Goal: Task Accomplishment & Management: Use online tool/utility

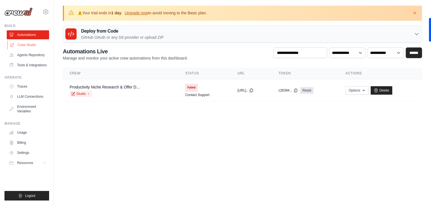
click at [35, 45] on link "Crew Studio" at bounding box center [28, 44] width 42 height 9
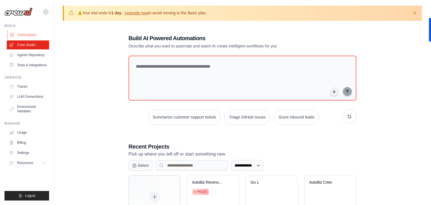
click at [31, 35] on link "Automations" at bounding box center [28, 34] width 42 height 9
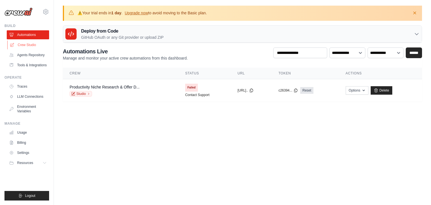
click at [30, 44] on link "Crew Studio" at bounding box center [28, 44] width 42 height 9
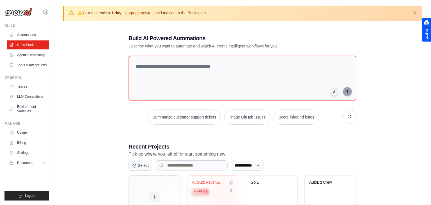
click at [223, 196] on div "AutoBiz Revenue Generator Failed" at bounding box center [209, 188] width 34 height 17
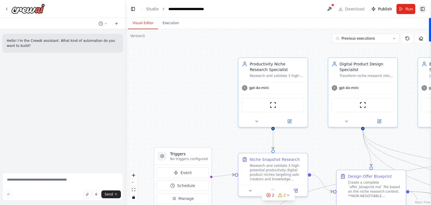
click at [425, 10] on button "Toggle Right Sidebar" at bounding box center [423, 9] width 8 height 8
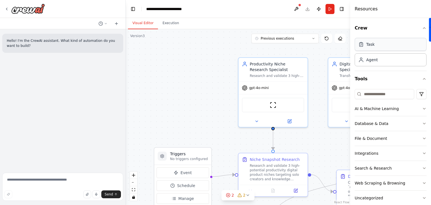
click at [393, 50] on div "Task" at bounding box center [391, 44] width 72 height 13
click at [388, 62] on div "Agent" at bounding box center [391, 59] width 72 height 13
click at [375, 95] on input at bounding box center [385, 94] width 60 height 10
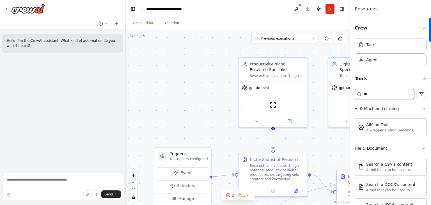
type input "*"
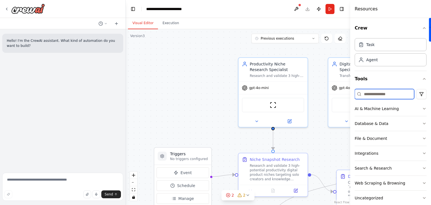
type input "*"
click at [362, 29] on button "Crew" at bounding box center [391, 28] width 72 height 16
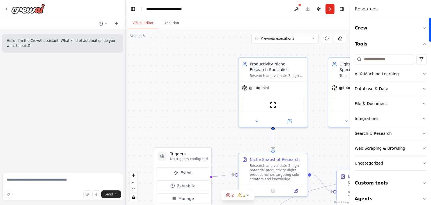
click at [362, 29] on button "Crew" at bounding box center [391, 28] width 72 height 16
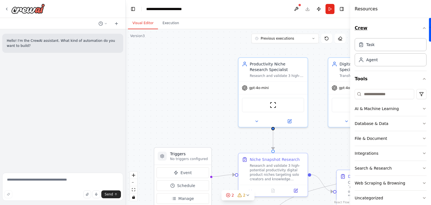
click at [362, 29] on button "Crew" at bounding box center [391, 28] width 72 height 16
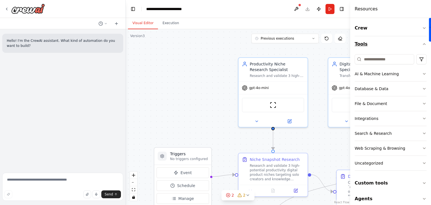
click at [360, 46] on button "Tools" at bounding box center [391, 44] width 72 height 16
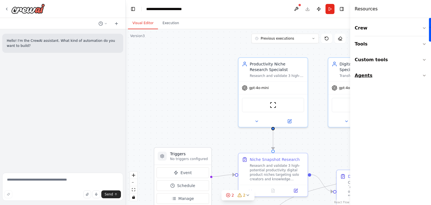
click at [391, 79] on button "Agents" at bounding box center [391, 76] width 72 height 16
click at [341, 9] on button "Toggle Right Sidebar" at bounding box center [342, 9] width 8 height 8
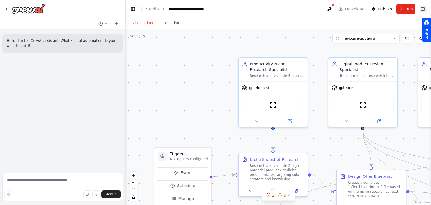
click at [425, 9] on button "Toggle Right Sidebar" at bounding box center [423, 9] width 8 height 8
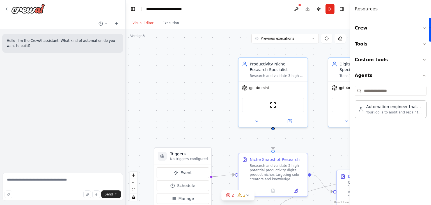
click at [418, 9] on div "Resources" at bounding box center [390, 9] width 81 height 18
click at [343, 9] on button "Toggle Right Sidebar" at bounding box center [342, 9] width 8 height 8
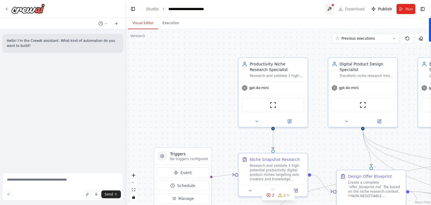
click at [332, 7] on button at bounding box center [329, 9] width 9 height 10
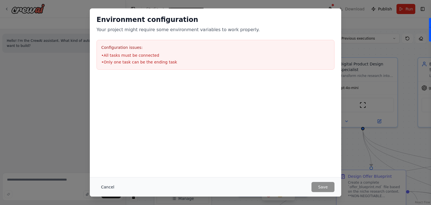
click at [106, 185] on button "Cancel" at bounding box center [108, 187] width 22 height 10
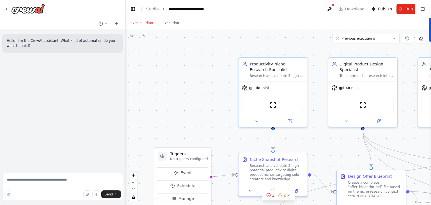
click at [167, 101] on div ".deletable-edge-delete-btn { width: 20px; height: 20px; border: 0px solid #ffff…" at bounding box center [279, 117] width 306 height 176
click at [134, 191] on icon "fit view" at bounding box center [133, 189] width 3 height 3
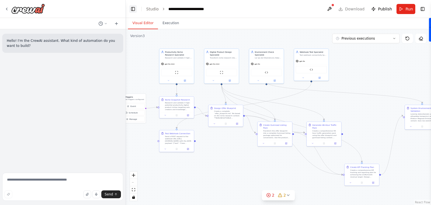
click at [132, 11] on button "Toggle Left Sidebar" at bounding box center [133, 9] width 8 height 8
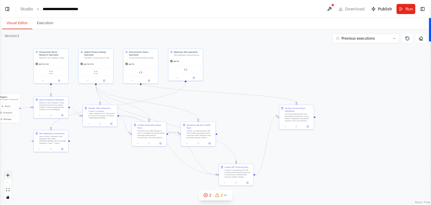
click at [7, 174] on icon "zoom in" at bounding box center [7, 175] width 3 height 3
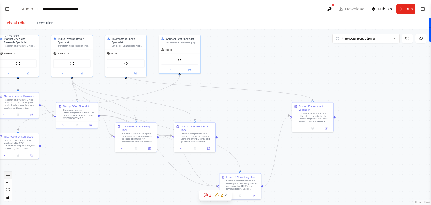
click at [7, 174] on icon "zoom in" at bounding box center [7, 175] width 3 height 3
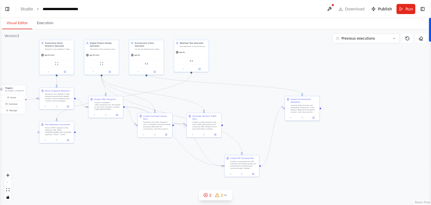
drag, startPoint x: 315, startPoint y: 105, endPoint x: 320, endPoint y: 106, distance: 4.8
click at [320, 106] on div ".deletable-edge-delete-btn { width: 20px; height: 20px; border: 0px solid #ffff…" at bounding box center [215, 117] width 431 height 176
drag, startPoint x: 320, startPoint y: 106, endPoint x: 261, endPoint y: 165, distance: 83.8
click at [261, 165] on div ".deletable-edge-delete-btn { width: 20px; height: 20px; border: 0px solid #ffff…" at bounding box center [215, 117] width 431 height 176
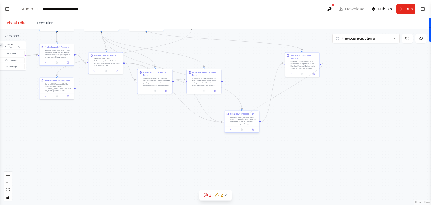
drag, startPoint x: 320, startPoint y: 106, endPoint x: 244, endPoint y: 122, distance: 78.4
click at [199, 70] on div "Triggers No triggers configured Event Schedule Manage Productivity Niche Resear…" at bounding box center [91, 26] width 216 height 88
drag, startPoint x: 320, startPoint y: 62, endPoint x: 262, endPoint y: 121, distance: 83.0
click at [199, 70] on div ".deletable-edge-delete-btn { width: 20px; height: 20px; border: 0px solid #ffff…" at bounding box center [91, 26] width 216 height 88
click at [323, 108] on div ".deletable-edge-delete-btn { width: 20px; height: 20px; border: 0px solid #ffff…" at bounding box center [215, 117] width 431 height 176
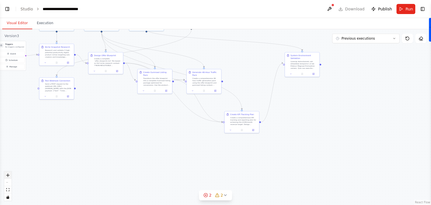
click at [5, 174] on button "zoom in" at bounding box center [7, 175] width 7 height 7
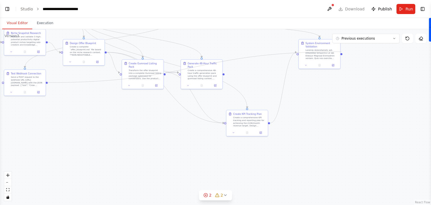
drag, startPoint x: 46, startPoint y: 81, endPoint x: 342, endPoint y: 52, distance: 297.2
click at [342, 52] on div ".deletable-edge-delete-btn { width: 20px; height: 20px; border: 0px solid #ffff…" at bounding box center [215, 117] width 431 height 176
drag, startPoint x: 46, startPoint y: 81, endPoint x: 296, endPoint y: 51, distance: 252.1
click at [195, 51] on div ".deletable-edge-delete-btn { width: 20px; height: 20px; border: 0px solid #ffff…" at bounding box center [66, 8] width 259 height 106
drag, startPoint x: 29, startPoint y: 78, endPoint x: 338, endPoint y: 65, distance: 309.8
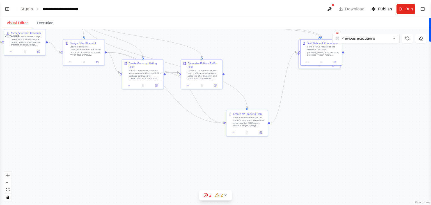
click at [338, 65] on div "Test Webhook Connection Send a POST request to the webhook URL [URL][DOMAIN_NAM…" at bounding box center [321, 52] width 42 height 26
click at [329, 47] on div "Send a POST request to the webhook URL [URL][DOMAIN_NAME] with the JSON payload…" at bounding box center [324, 50] width 33 height 11
click at [327, 47] on div "Send a POST request to the webhook URL [URL][DOMAIN_NAME] with the JSON payload…" at bounding box center [320, 50] width 33 height 11
drag, startPoint x: 327, startPoint y: 47, endPoint x: 350, endPoint y: 127, distance: 83.3
click at [350, 127] on div "Send a POST request to the webhook URL [URL][DOMAIN_NAME] with the JSON payload…" at bounding box center [344, 131] width 33 height 11
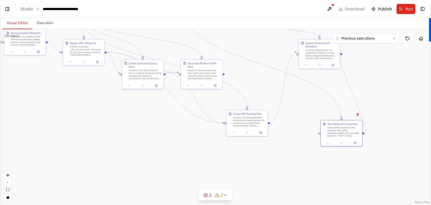
drag, startPoint x: 363, startPoint y: 133, endPoint x: 341, endPoint y: 52, distance: 83.9
click at [341, 52] on div ".deletable-edge-delete-btn { width: 20px; height: 20px; border: 0px solid #ffff…" at bounding box center [215, 117] width 431 height 176
drag, startPoint x: 363, startPoint y: 133, endPoint x: 298, endPoint y: 51, distance: 105.1
click at [195, 51] on div "Triggers No triggers configured Event Schedule Manage Productivity Niche Resear…" at bounding box center [66, 8] width 259 height 106
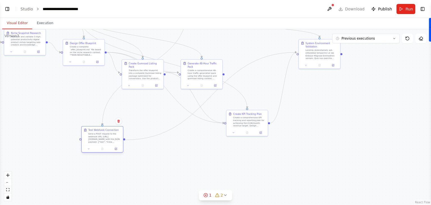
drag, startPoint x: 338, startPoint y: 133, endPoint x: 92, endPoint y: 144, distance: 245.7
click at [92, 144] on div "Test Webhook Connection Send a POST request to the webhook URL [URL][DOMAIN_NAM…" at bounding box center [103, 135] width 42 height 19
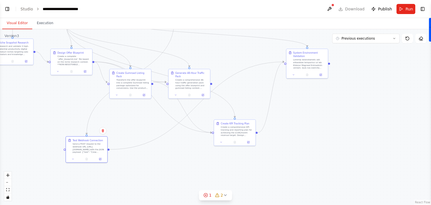
drag, startPoint x: 343, startPoint y: 51, endPoint x: 331, endPoint y: 61, distance: 15.6
click at [331, 61] on div ".deletable-edge-delete-btn { width: 20px; height: 20px; border: 0px solid #ffff…" at bounding box center [215, 117] width 431 height 176
drag, startPoint x: 329, startPoint y: 61, endPoint x: 211, endPoint y: 130, distance: 136.2
click at [211, 130] on div ".deletable-edge-delete-btn { width: 20px; height: 20px; border: 0px solid #ffff…" at bounding box center [215, 117] width 431 height 176
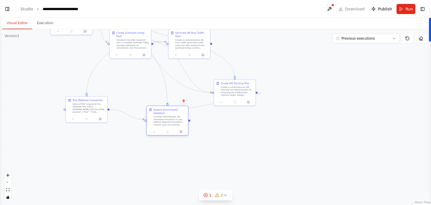
drag, startPoint x: 310, startPoint y: 58, endPoint x: 175, endPoint y: 127, distance: 151.7
click at [175, 127] on div "System Environment Validation" at bounding box center [168, 121] width 42 height 30
drag, startPoint x: 190, startPoint y: 118, endPoint x: 212, endPoint y: 92, distance: 34.7
drag, startPoint x: 189, startPoint y: 119, endPoint x: 211, endPoint y: 92, distance: 34.9
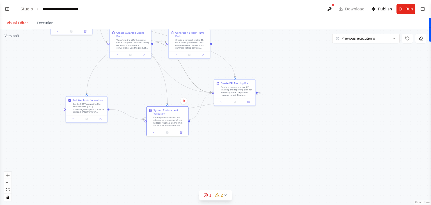
drag, startPoint x: 189, startPoint y: 119, endPoint x: 213, endPoint y: 92, distance: 36.4
drag, startPoint x: 227, startPoint y: 91, endPoint x: 202, endPoint y: 169, distance: 82.0
click at [202, 169] on div "Create a comprehensive KPI tracking and reporting plan for achieving the £10K/m…" at bounding box center [213, 168] width 33 height 11
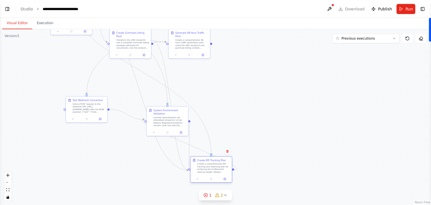
drag, startPoint x: 188, startPoint y: 118, endPoint x: 189, endPoint y: 170, distance: 51.7
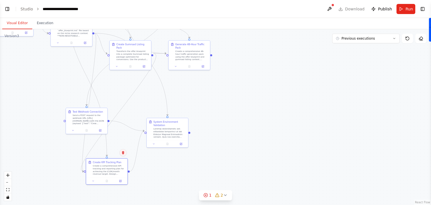
drag, startPoint x: 213, startPoint y: 166, endPoint x: 122, endPoint y: 154, distance: 91.0
click at [122, 154] on div ".deletable-edge-delete-btn { width: 20px; height: 20px; border: 0px solid #ffff…" at bounding box center [215, 117] width 431 height 176
drag, startPoint x: 189, startPoint y: 130, endPoint x: 85, endPoint y: 171, distance: 111.5
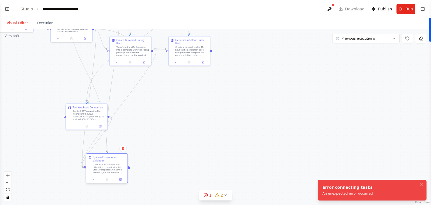
drag, startPoint x: 164, startPoint y: 126, endPoint x: 94, endPoint y: 173, distance: 84.5
click at [94, 173] on div "System Environment Validation" at bounding box center [107, 168] width 42 height 30
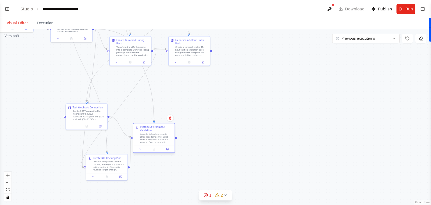
drag, startPoint x: 94, startPoint y: 173, endPoint x: 147, endPoint y: 143, distance: 60.4
click at [147, 145] on div at bounding box center [154, 148] width 42 height 7
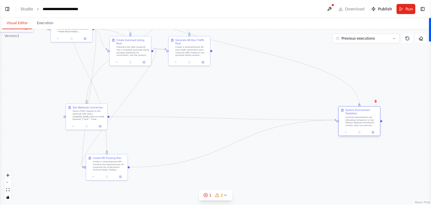
drag, startPoint x: 147, startPoint y: 143, endPoint x: 359, endPoint y: 122, distance: 213.8
click at [359, 122] on div "System Environment Validation" at bounding box center [360, 121] width 42 height 30
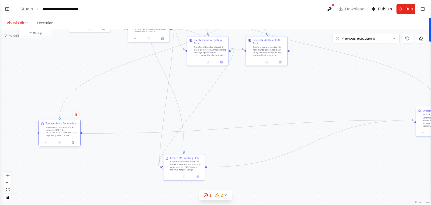
drag, startPoint x: 85, startPoint y: 109, endPoint x: 52, endPoint y: 123, distance: 36.0
click at [52, 123] on div "Test Webhook Connection Send a POST request to the webhook URL [URL][DOMAIN_NAM…" at bounding box center [61, 129] width 33 height 15
drag, startPoint x: 183, startPoint y: 164, endPoint x: 351, endPoint y: 138, distance: 169.4
click at [351, 138] on div "Create KPI Tracking Plan Create a comprehensive KPI tracking and reporting plan…" at bounding box center [345, 142] width 33 height 15
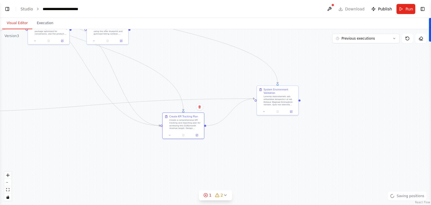
drag, startPoint x: 390, startPoint y: 91, endPoint x: 229, endPoint y: 72, distance: 162.0
click at [229, 72] on div ".deletable-edge-delete-btn { width: 20px; height: 20px; border: 0px solid #ffff…" at bounding box center [215, 117] width 431 height 176
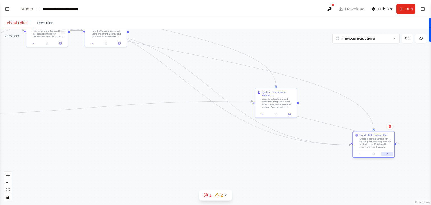
drag, startPoint x: 182, startPoint y: 131, endPoint x: 386, endPoint y: 153, distance: 205.0
click at [386, 153] on div "Create KPI Tracking Plan Create a comprehensive KPI tracking and reporting plan…" at bounding box center [374, 144] width 42 height 26
drag, startPoint x: 297, startPoint y: 100, endPoint x: 345, endPoint y: 145, distance: 65.8
drag, startPoint x: 297, startPoint y: 101, endPoint x: 346, endPoint y: 144, distance: 64.9
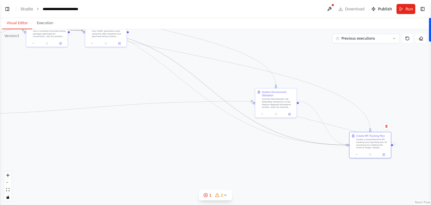
drag, startPoint x: 297, startPoint y: 101, endPoint x: 352, endPoint y: 145, distance: 69.9
drag, startPoint x: 297, startPoint y: 99, endPoint x: 346, endPoint y: 145, distance: 66.8
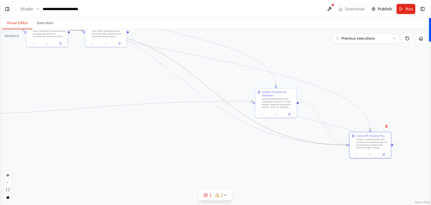
drag, startPoint x: 298, startPoint y: 100, endPoint x: 346, endPoint y: 144, distance: 65.2
drag, startPoint x: 298, startPoint y: 100, endPoint x: 367, endPoint y: 148, distance: 83.8
drag, startPoint x: 290, startPoint y: 101, endPoint x: 381, endPoint y: 74, distance: 94.0
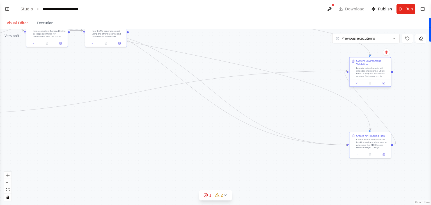
click at [381, 74] on div at bounding box center [372, 72] width 33 height 11
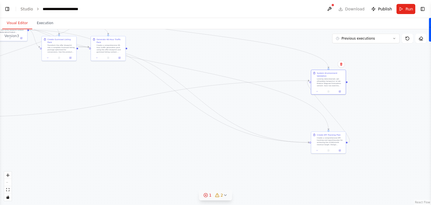
click at [226, 195] on icon at bounding box center [225, 195] width 4 height 4
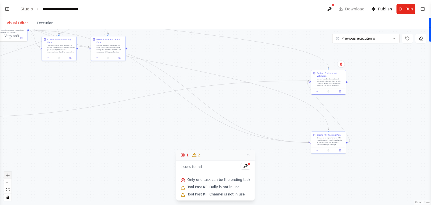
click at [8, 175] on icon "zoom in" at bounding box center [7, 175] width 3 height 3
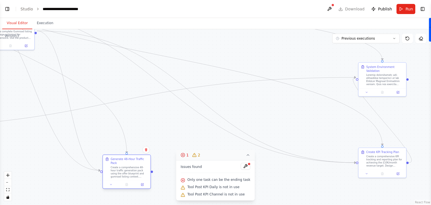
drag, startPoint x: 88, startPoint y: 38, endPoint x: 137, endPoint y: 184, distance: 154.4
click at [137, 184] on div at bounding box center [127, 185] width 48 height 8
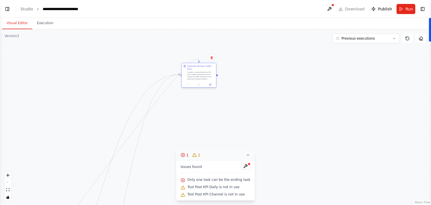
drag, startPoint x: 136, startPoint y: 156, endPoint x: 211, endPoint y: 67, distance: 116.4
click at [211, 67] on div "Generate 48-Hour Traffic Pack Create a comprehensive 48-hour traffic generation…" at bounding box center [200, 72] width 27 height 15
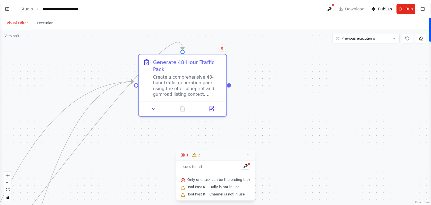
click at [155, 164] on div ".deletable-edge-delete-btn { width: 20px; height: 20px; border: 0px solid #ffff…" at bounding box center [215, 117] width 431 height 176
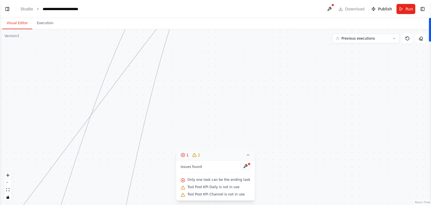
drag, startPoint x: 122, startPoint y: 160, endPoint x: 254, endPoint y: -24, distance: 226.5
click at [254, 0] on html "**********" at bounding box center [215, 102] width 431 height 205
drag, startPoint x: 161, startPoint y: 193, endPoint x: 212, endPoint y: 18, distance: 182.4
click at [212, 18] on div "Visual Editor Execution Version 3 Previous executions Show Tools Hide Agents Tr…" at bounding box center [215, 111] width 431 height 187
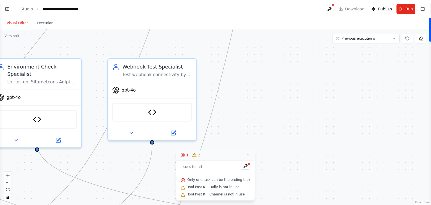
drag, startPoint x: 162, startPoint y: 129, endPoint x: 252, endPoint y: -24, distance: 177.2
click at [252, 0] on html "**********" at bounding box center [215, 102] width 431 height 205
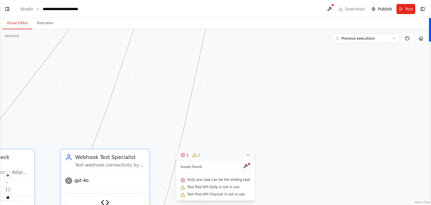
drag, startPoint x: 270, startPoint y: 127, endPoint x: 217, endPoint y: 218, distance: 105.7
click at [217, 205] on html "**********" at bounding box center [215, 102] width 431 height 205
click at [234, 101] on div "Visual Editor Execution Version 3 Previous executions Show Tools Hide Agents Tr…" at bounding box center [215, 111] width 431 height 187
drag, startPoint x: 282, startPoint y: 67, endPoint x: 194, endPoint y: 218, distance: 174.7
click at [194, 205] on html "**********" at bounding box center [215, 102] width 431 height 205
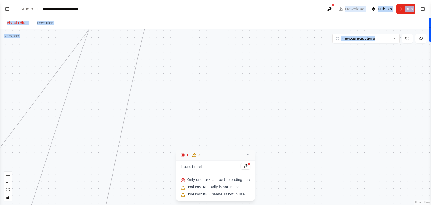
drag, startPoint x: 240, startPoint y: 16, endPoint x: 266, endPoint y: 106, distance: 93.8
click at [266, 106] on main "**********" at bounding box center [215, 102] width 431 height 205
click at [266, 106] on div ".deletable-edge-delete-btn { width: 20px; height: 20px; border: 0px solid #ffff…" at bounding box center [215, 117] width 431 height 176
drag, startPoint x: 233, startPoint y: 83, endPoint x: 238, endPoint y: 214, distance: 131.5
click at [238, 205] on html "**********" at bounding box center [215, 102] width 431 height 205
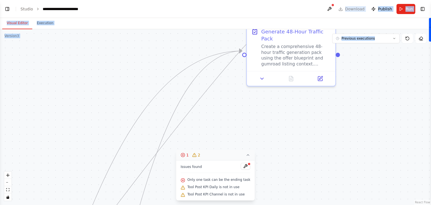
drag, startPoint x: 272, startPoint y: 46, endPoint x: 246, endPoint y: 154, distance: 111.6
click at [246, 154] on div "Version 3 Previous executions Show Tools Hide Agents .deletable-edge-delete-btn…" at bounding box center [215, 117] width 431 height 176
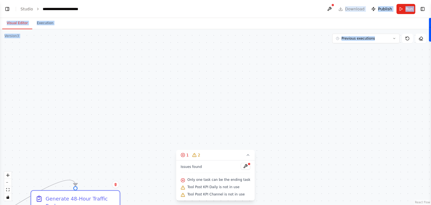
drag, startPoint x: 290, startPoint y: 36, endPoint x: 61, endPoint y: 218, distance: 291.8
click at [61, 205] on html "**********" at bounding box center [215, 102] width 431 height 205
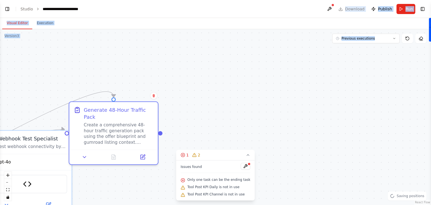
drag, startPoint x: 93, startPoint y: 61, endPoint x: 131, endPoint y: -23, distance: 92.8
click at [131, 0] on html "**********" at bounding box center [215, 102] width 431 height 205
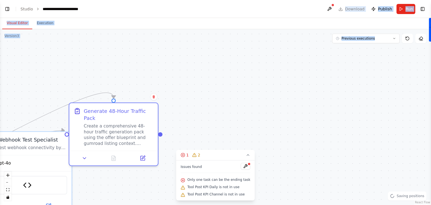
click at [199, 74] on div ".deletable-edge-delete-btn { width: 20px; height: 20px; border: 0px solid #ffff…" at bounding box center [215, 117] width 431 height 176
click at [149, 49] on div ".deletable-edge-delete-btn { width: 20px; height: 20px; border: 0px solid #ffff…" at bounding box center [215, 117] width 431 height 176
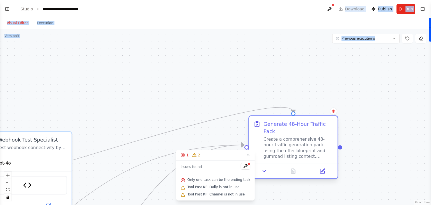
drag, startPoint x: 131, startPoint y: 118, endPoint x: 333, endPoint y: 123, distance: 201.7
click at [333, 123] on div "Generate 48-Hour Traffic Pack Create a comprehensive 48-hour traffic generation…" at bounding box center [299, 139] width 70 height 39
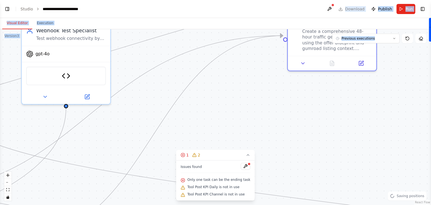
drag, startPoint x: 132, startPoint y: 108, endPoint x: 170, endPoint y: -1, distance: 115.9
click at [170, 0] on html "**********" at bounding box center [215, 102] width 431 height 205
click at [6, 183] on button "zoom out" at bounding box center [7, 182] width 7 height 7
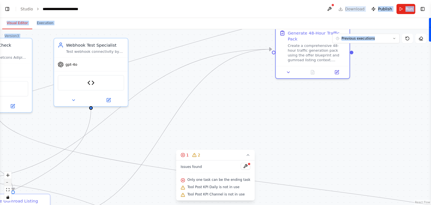
click at [6, 183] on button "zoom out" at bounding box center [7, 182] width 7 height 7
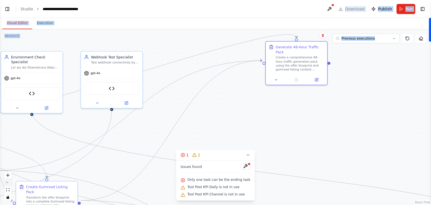
click at [6, 183] on button "zoom out" at bounding box center [7, 182] width 7 height 7
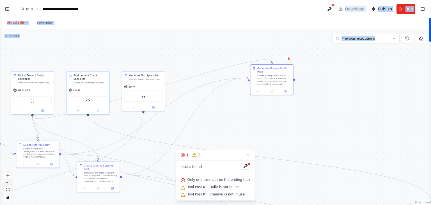
click at [6, 183] on button "zoom out" at bounding box center [7, 182] width 7 height 7
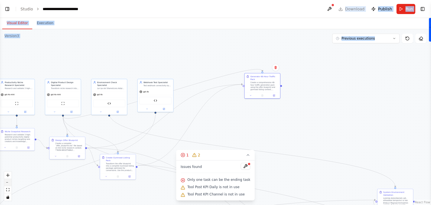
click at [6, 183] on button "zoom out" at bounding box center [7, 182] width 7 height 7
click at [6, 183] on div "React Flow controls" at bounding box center [7, 186] width 7 height 29
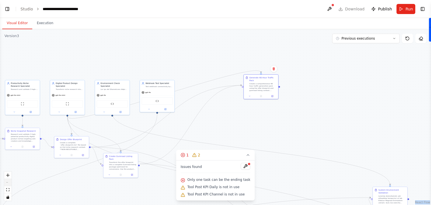
click at [6, 183] on div "React Flow controls" at bounding box center [7, 186] width 7 height 29
click at [10, 183] on div "React Flow controls" at bounding box center [7, 186] width 7 height 29
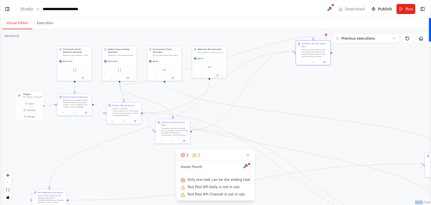
drag, startPoint x: 49, startPoint y: 183, endPoint x: 101, endPoint y: 149, distance: 62.3
click at [101, 149] on div ".deletable-edge-delete-btn { width: 20px; height: 20px; border: 0px solid #ffff…" at bounding box center [215, 117] width 431 height 176
drag, startPoint x: 427, startPoint y: 165, endPoint x: 296, endPoint y: 116, distance: 140.1
click at [296, 116] on div ".deletable-edge-delete-btn { width: 20px; height: 20px; border: 0px solid #ffff…" at bounding box center [215, 117] width 431 height 176
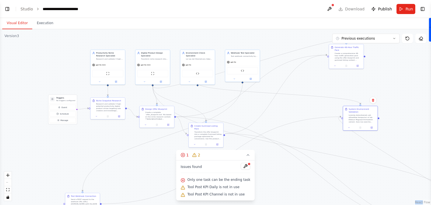
drag, startPoint x: 118, startPoint y: 173, endPoint x: 151, endPoint y: 177, distance: 33.3
click at [151, 177] on div ".deletable-edge-delete-btn { width: 20px; height: 20px; border: 0px solid #ffff…" at bounding box center [215, 117] width 431 height 176
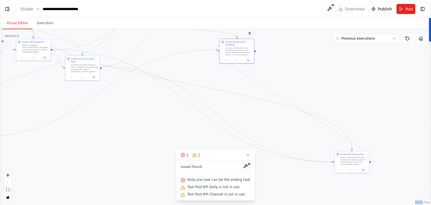
drag, startPoint x: 372, startPoint y: 180, endPoint x: 248, endPoint y: 113, distance: 140.5
click at [248, 113] on div ".deletable-edge-delete-btn { width: 20px; height: 20px; border: 0px solid #ffff…" at bounding box center [215, 117] width 431 height 176
drag, startPoint x: 358, startPoint y: 158, endPoint x: 205, endPoint y: 109, distance: 160.5
click at [205, 109] on div ".deletable-edge-delete-btn { width: 20px; height: 20px; border: 0px solid #ffff…" at bounding box center [215, 117] width 431 height 176
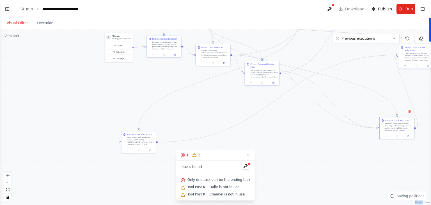
drag, startPoint x: 110, startPoint y: 142, endPoint x: 289, endPoint y: 148, distance: 179.0
click at [289, 148] on div ".deletable-edge-delete-btn { width: 20px; height: 20px; border: 0px solid #ffff…" at bounding box center [215, 117] width 431 height 176
drag, startPoint x: 259, startPoint y: 75, endPoint x: 292, endPoint y: 155, distance: 86.7
click at [292, 155] on div ".deletable-edge-delete-btn { width: 20px; height: 20px; border: 0px solid #ffff…" at bounding box center [215, 117] width 431 height 176
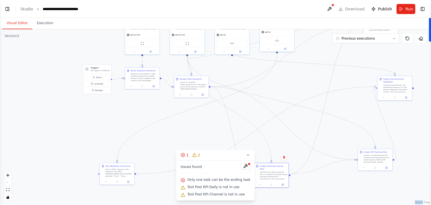
drag, startPoint x: 201, startPoint y: 91, endPoint x: 181, endPoint y: 122, distance: 37.2
click at [181, 122] on div ".deletable-edge-delete-btn { width: 20px; height: 20px; border: 0px solid #ffff…" at bounding box center [215, 117] width 431 height 176
drag, startPoint x: 195, startPoint y: 90, endPoint x: 311, endPoint y: 81, distance: 116.6
click at [311, 81] on div "Design Offer Blueprint Create a complete `offer_blueprint.md` file based on the…" at bounding box center [300, 75] width 35 height 16
click at [7, 183] on div "React Flow controls" at bounding box center [7, 186] width 7 height 29
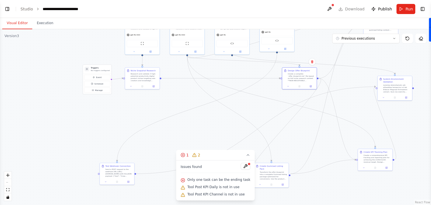
click at [7, 183] on div "React Flow controls" at bounding box center [7, 186] width 7 height 29
click at [7, 181] on div "React Flow controls" at bounding box center [7, 186] width 7 height 29
drag, startPoint x: 112, startPoint y: 179, endPoint x: 105, endPoint y: 139, distance: 40.8
click at [105, 139] on div "Test Webhook Connection Send a POST request to the webhook URL [URL][DOMAIN_NAM…" at bounding box center [111, 148] width 35 height 22
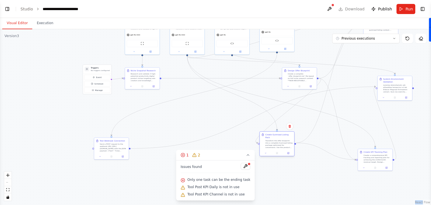
drag, startPoint x: 278, startPoint y: 173, endPoint x: 285, endPoint y: 136, distance: 37.8
click at [285, 136] on div "Create Gumroad Listing Pack Transform the offer blueprint into a complete Gumro…" at bounding box center [279, 140] width 27 height 15
click at [8, 174] on icon "zoom in" at bounding box center [7, 175] width 3 height 3
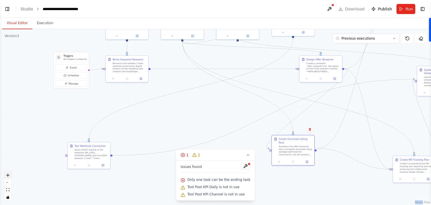
click at [8, 174] on icon "zoom in" at bounding box center [7, 175] width 3 height 3
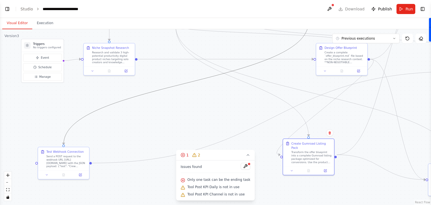
drag, startPoint x: 122, startPoint y: 102, endPoint x: 133, endPoint y: 127, distance: 27.0
click at [133, 127] on div ".deletable-edge-delete-btn { width: 20px; height: 20px; border: 0px solid #ffff…" at bounding box center [215, 117] width 431 height 176
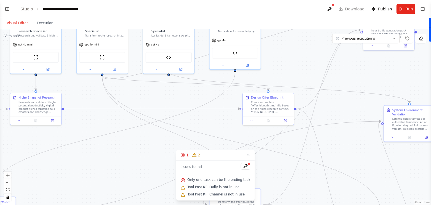
drag, startPoint x: 217, startPoint y: 105, endPoint x: 144, endPoint y: 154, distance: 88.8
click at [144, 154] on div ".deletable-edge-delete-btn { width: 20px; height: 20px; border: 0px solid #ffff…" at bounding box center [215, 117] width 431 height 176
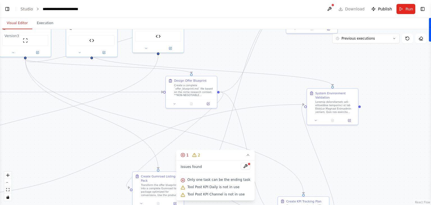
drag, startPoint x: 361, startPoint y: 149, endPoint x: 284, endPoint y: 132, distance: 78.8
click at [284, 132] on div ".deletable-edge-delete-btn { width: 20px; height: 20px; border: 0px solid #ffff…" at bounding box center [215, 117] width 431 height 176
click at [340, 103] on div at bounding box center [336, 105] width 40 height 13
click at [354, 84] on icon at bounding box center [354, 82] width 2 height 3
click at [342, 85] on button "Confirm" at bounding box center [338, 82] width 20 height 7
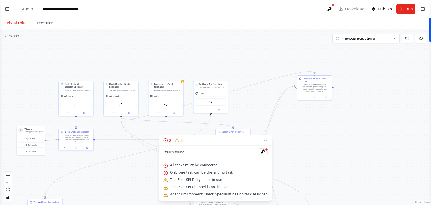
drag, startPoint x: 214, startPoint y: 49, endPoint x: 261, endPoint y: 93, distance: 64.0
click at [261, 93] on div ".deletable-edge-delete-btn { width: 20px; height: 20px; border: 0px solid #ffff…" at bounding box center [215, 117] width 431 height 176
click at [7, 176] on icon "zoom in" at bounding box center [7, 175] width 3 height 3
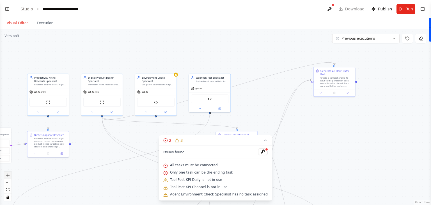
click at [7, 176] on icon "zoom in" at bounding box center [7, 175] width 3 height 3
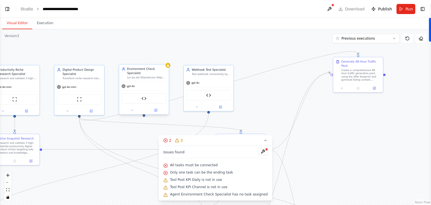
click at [154, 82] on div "gpt-4o" at bounding box center [144, 86] width 50 height 9
click at [165, 58] on icon at bounding box center [164, 58] width 3 height 3
click at [149, 56] on button "Confirm" at bounding box center [149, 58] width 20 height 7
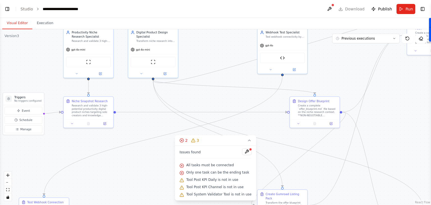
drag, startPoint x: 137, startPoint y: 91, endPoint x: 211, endPoint y: 53, distance: 82.8
click at [211, 53] on div ".deletable-edge-delete-btn { width: 20px; height: 20px; border: 0px solid #ffff…" at bounding box center [215, 117] width 431 height 176
click at [7, 181] on button "zoom out" at bounding box center [7, 182] width 7 height 7
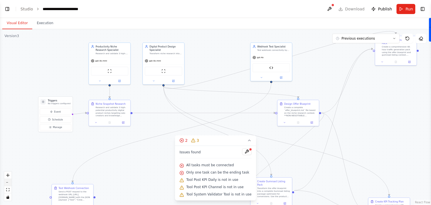
click at [7, 181] on button "zoom out" at bounding box center [7, 182] width 7 height 7
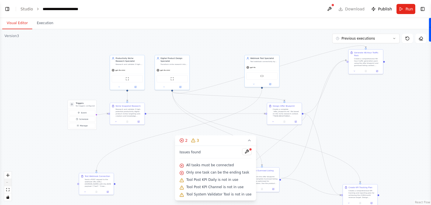
click at [7, 181] on div "React Flow controls" at bounding box center [7, 186] width 7 height 29
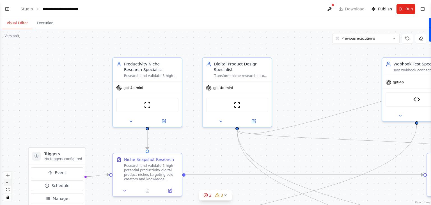
click at [8, 183] on button "zoom out" at bounding box center [7, 182] width 7 height 7
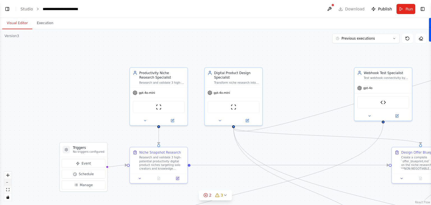
click at [8, 183] on button "zoom out" at bounding box center [7, 182] width 7 height 7
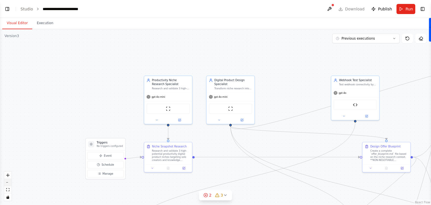
click at [8, 183] on button "zoom out" at bounding box center [7, 182] width 7 height 7
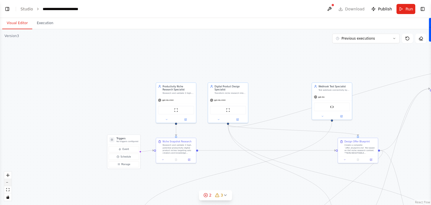
click at [8, 183] on button "zoom out" at bounding box center [7, 182] width 7 height 7
click at [8, 183] on div "React Flow controls" at bounding box center [7, 186] width 7 height 29
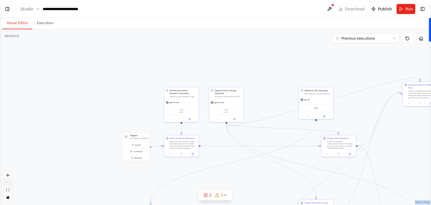
click at [8, 183] on div "React Flow controls" at bounding box center [7, 186] width 7 height 29
click at [226, 194] on icon at bounding box center [225, 195] width 4 height 4
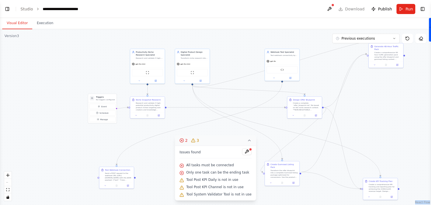
drag, startPoint x: 287, startPoint y: 155, endPoint x: 253, endPoint y: 116, distance: 51.3
click at [253, 116] on div ".deletable-edge-delete-btn { width: 20px; height: 20px; border: 0px solid #ffff…" at bounding box center [215, 117] width 431 height 176
click at [7, 174] on icon "zoom in" at bounding box center [7, 175] width 3 height 3
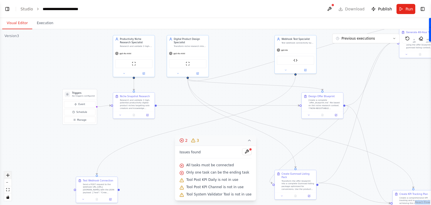
click at [7, 174] on icon "zoom in" at bounding box center [7, 175] width 3 height 3
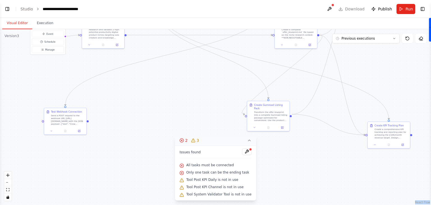
drag, startPoint x: 119, startPoint y: 168, endPoint x: 108, endPoint y: 95, distance: 73.4
click at [108, 95] on div ".deletable-edge-delete-btn { width: 20px; height: 20px; border: 0px solid #ffff…" at bounding box center [215, 117] width 431 height 176
drag, startPoint x: 87, startPoint y: 121, endPoint x: 366, endPoint y: 135, distance: 279.2
click at [277, 54] on div "Triggers No triggers configured Event Schedule Manage Productivity Niche Resear…" at bounding box center [145, 0] width 265 height 108
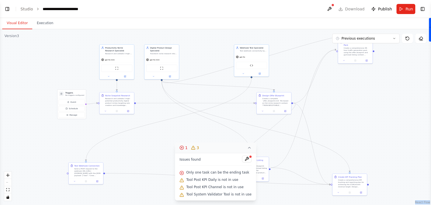
drag, startPoint x: 174, startPoint y: 59, endPoint x: 175, endPoint y: 108, distance: 49.1
click at [175, 108] on div ".deletable-edge-delete-btn { width: 20px; height: 20px; border: 0px solid #ffff…" at bounding box center [215, 117] width 431 height 176
click at [243, 147] on button "1 3" at bounding box center [215, 148] width 81 height 10
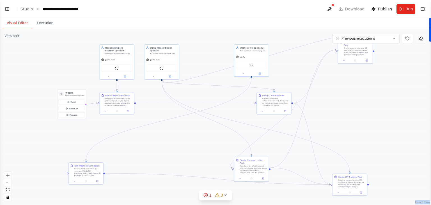
click at [421, 38] on icon at bounding box center [421, 38] width 4 height 4
click at [398, 86] on div ".deletable-edge-delete-btn { width: 20px; height: 20px; border: 0px solid #ffff…" at bounding box center [215, 117] width 431 height 176
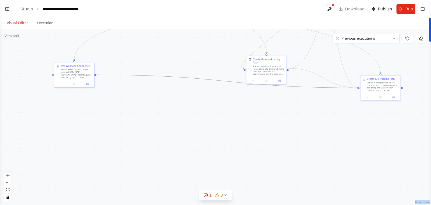
drag, startPoint x: 95, startPoint y: 183, endPoint x: 358, endPoint y: 87, distance: 280.0
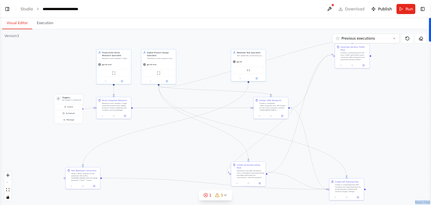
drag, startPoint x: 260, startPoint y: 103, endPoint x: 243, endPoint y: 202, distance: 100.9
click at [243, 202] on div ".deletable-edge-delete-btn { width: 20px; height: 20px; border: 0px solid #ffff…" at bounding box center [215, 117] width 431 height 176
click at [225, 196] on icon at bounding box center [225, 195] width 4 height 4
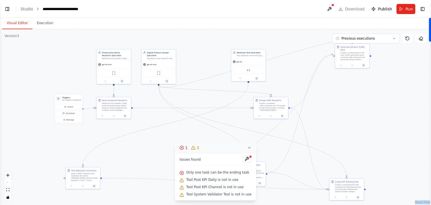
click at [320, 147] on div ".deletable-edge-delete-btn { width: 20px; height: 20px; border: 0px solid #ffff…" at bounding box center [215, 117] width 431 height 176
click at [247, 147] on icon at bounding box center [249, 147] width 4 height 4
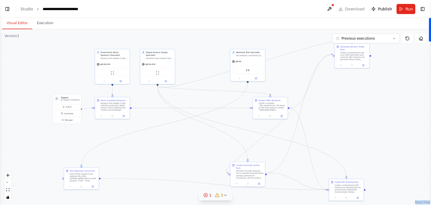
click at [372, 56] on div ".deletable-edge-delete-btn { width: 20px; height: 20px; border: 0px solid #ffff…" at bounding box center [215, 117] width 431 height 176
drag, startPoint x: 370, startPoint y: 54, endPoint x: 63, endPoint y: 178, distance: 331.5
click at [63, 123] on div "Triggers No triggers configured Event Schedule Manage Productivity Niche Resear…" at bounding box center [146, 79] width 217 height 88
click at [219, 193] on icon at bounding box center [219, 195] width 4 height 4
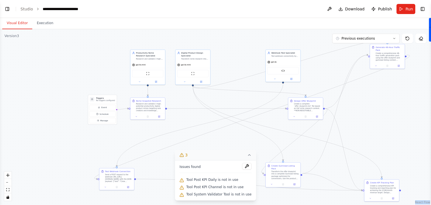
drag, startPoint x: 218, startPoint y: 141, endPoint x: 253, endPoint y: 142, distance: 35.4
click at [253, 142] on div ".deletable-edge-delete-btn { width: 20px; height: 20px; border: 0px solid #ffff…" at bounding box center [215, 117] width 431 height 176
